Goal: Transaction & Acquisition: Obtain resource

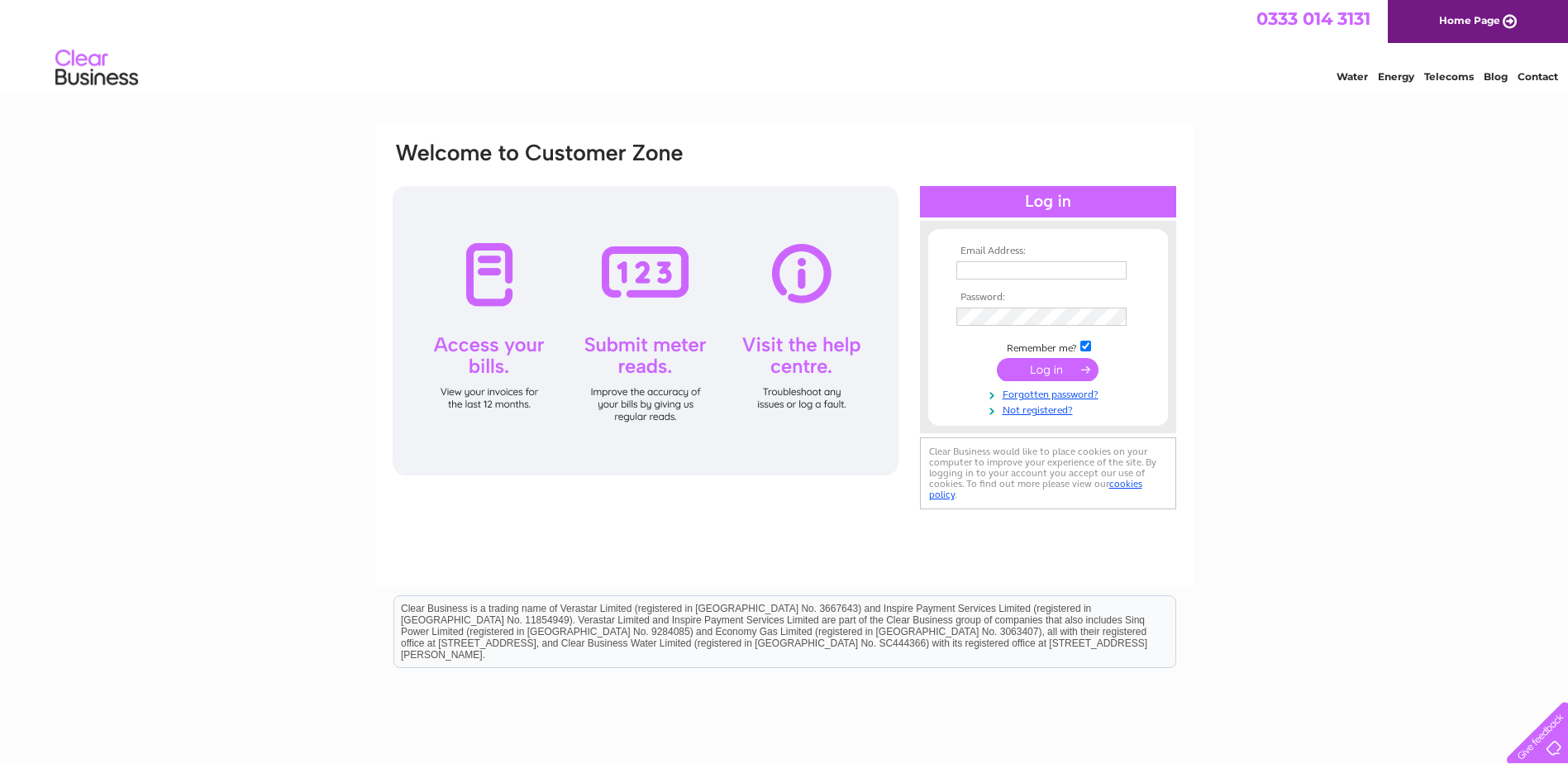
type input "kfernie@davids-kitchen.com"
click at [1063, 375] on input "submit" at bounding box center [1047, 369] width 102 height 23
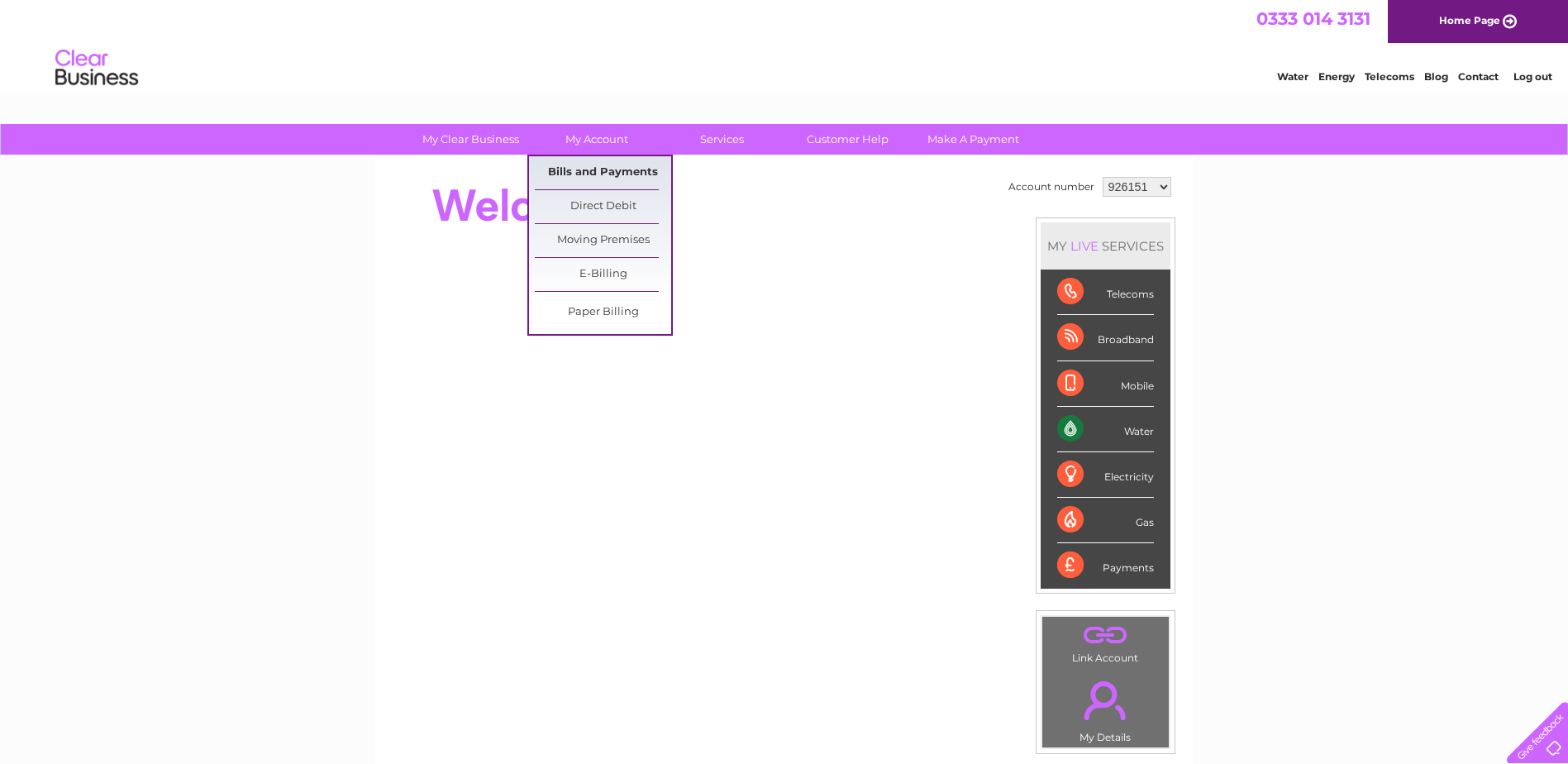
click at [612, 174] on link "Bills and Payments" at bounding box center [603, 172] width 136 height 33
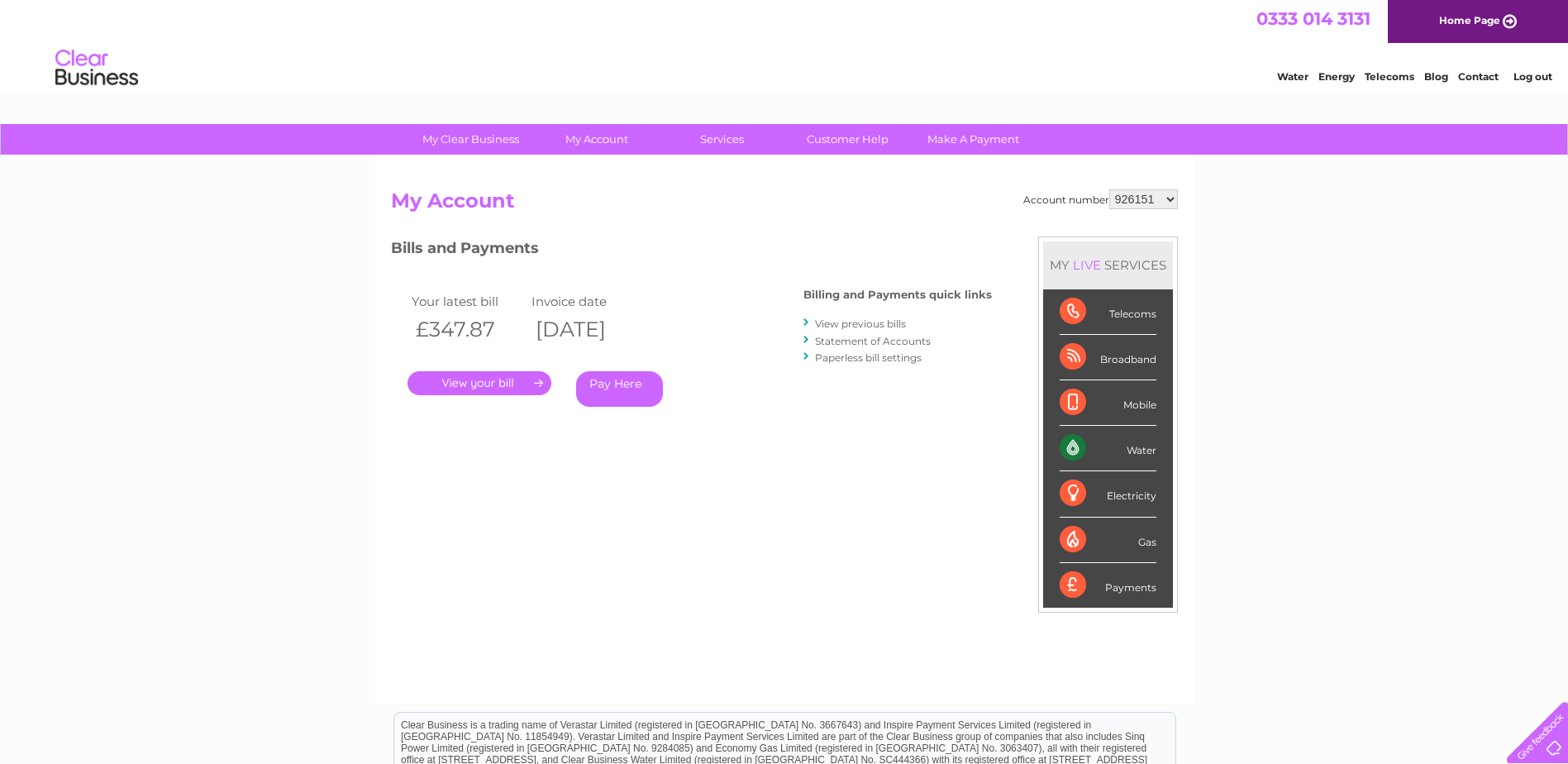
click at [507, 384] on link "." at bounding box center [479, 382] width 144 height 24
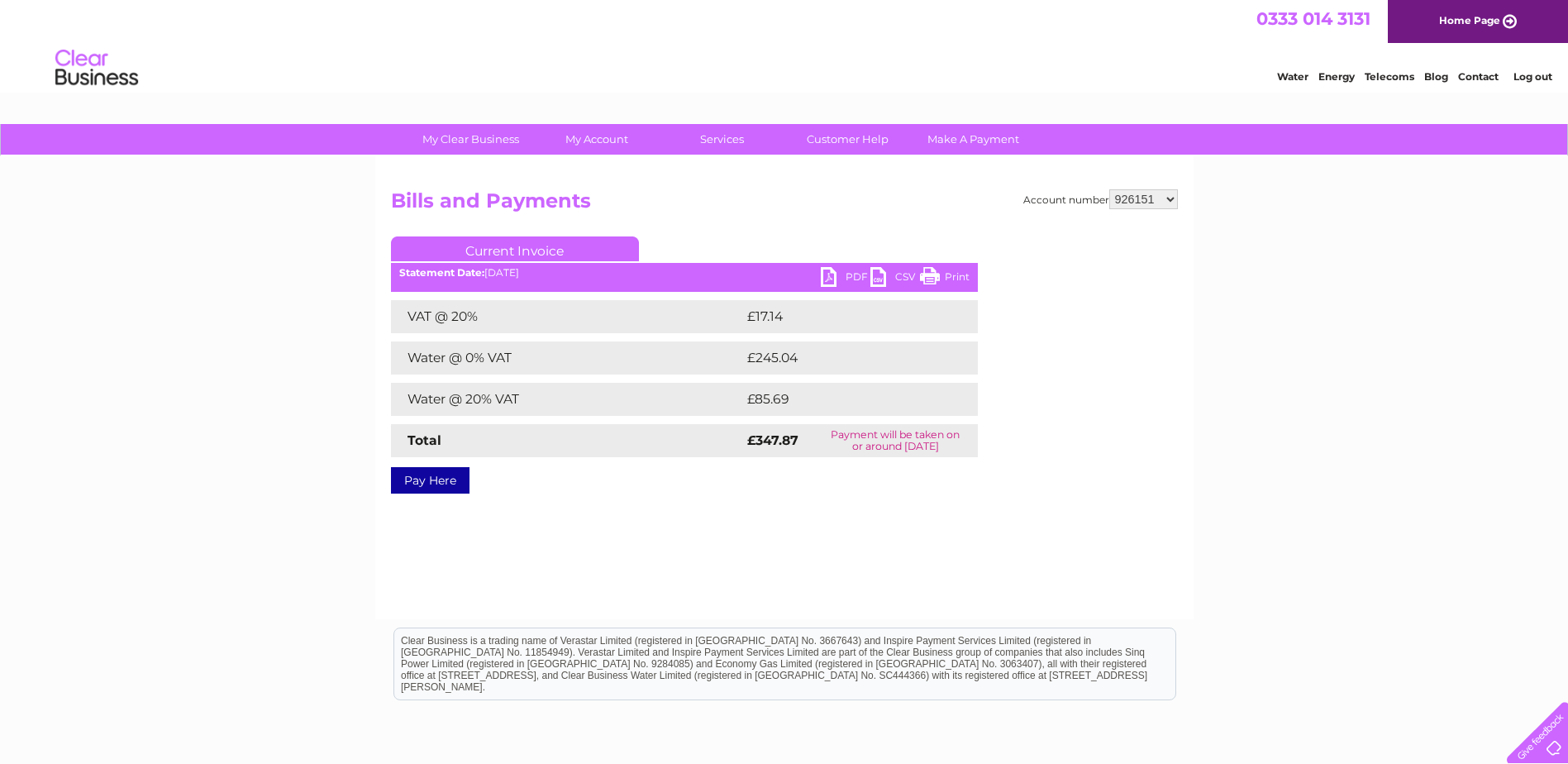
click at [837, 283] on link "PDF" at bounding box center [846, 278] width 49 height 24
click at [1156, 201] on select "926151 992580 1146676" at bounding box center [1144, 199] width 69 height 19
select select "992580"
click at [1111, 189] on select "926151 992580 1146676" at bounding box center [1144, 199] width 69 height 19
drag, startPoint x: 0, startPoint y: 0, endPoint x: 841, endPoint y: 281, distance: 886.7
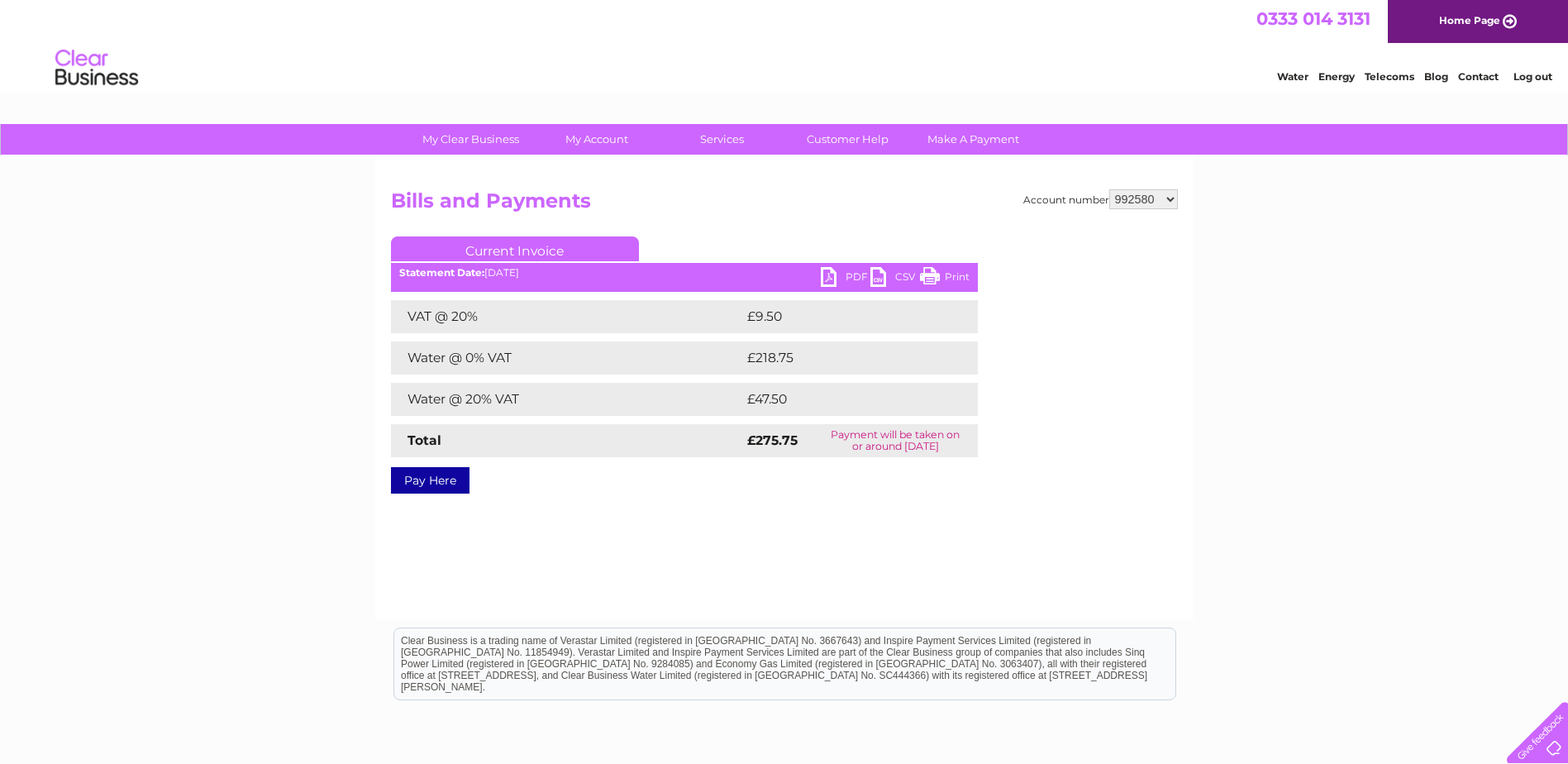
click at [841, 281] on link "PDF" at bounding box center [846, 278] width 49 height 24
click at [1171, 202] on select "926151 992580 1146676" at bounding box center [1144, 199] width 69 height 19
select select "1146676"
click at [1111, 189] on select "926151 992580 1146676" at bounding box center [1144, 199] width 69 height 19
click at [851, 274] on link "PDF" at bounding box center [846, 278] width 49 height 24
